Goal: Find contact information: Find contact information

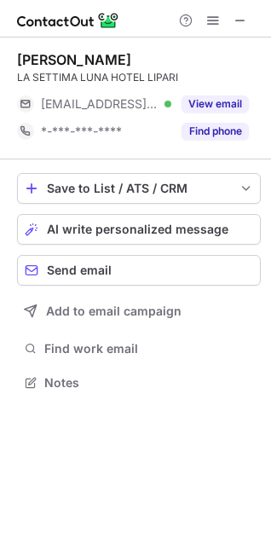
scroll to position [371, 271]
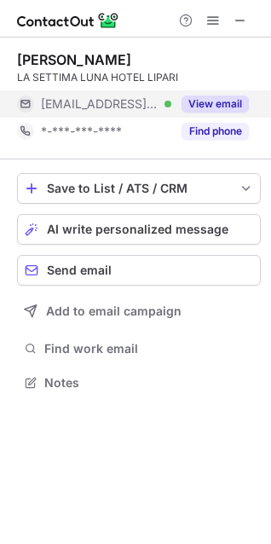
drag, startPoint x: 210, startPoint y: 100, endPoint x: 224, endPoint y: 104, distance: 15.1
click at [210, 101] on button "View email" at bounding box center [215, 104] width 67 height 17
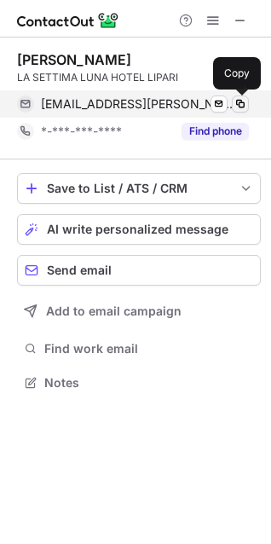
click at [245, 104] on span at bounding box center [241, 104] width 14 height 14
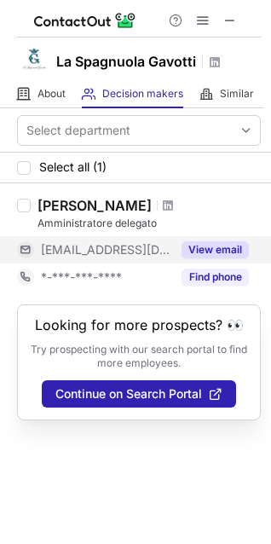
click at [226, 252] on button "View email" at bounding box center [215, 249] width 67 height 17
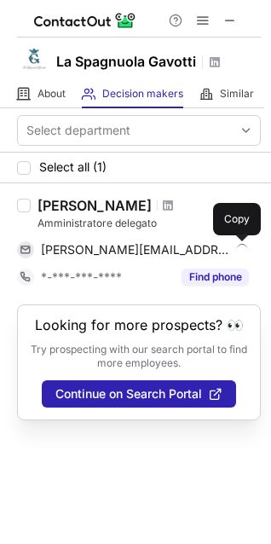
click at [236, 252] on span at bounding box center [241, 250] width 14 height 14
